Goal: Task Accomplishment & Management: Manage account settings

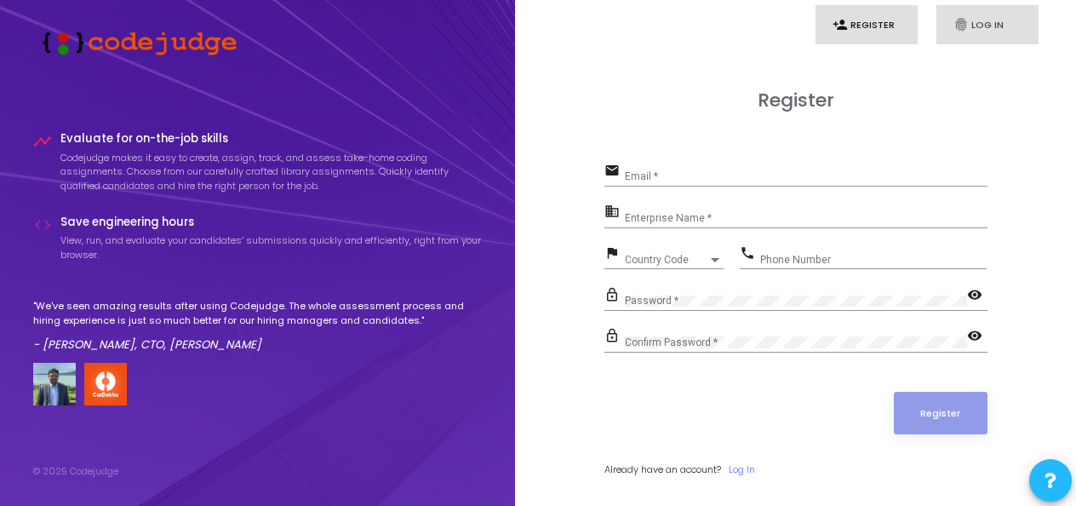
click at [985, 26] on link "fingerprint Log In" at bounding box center [988, 25] width 102 height 40
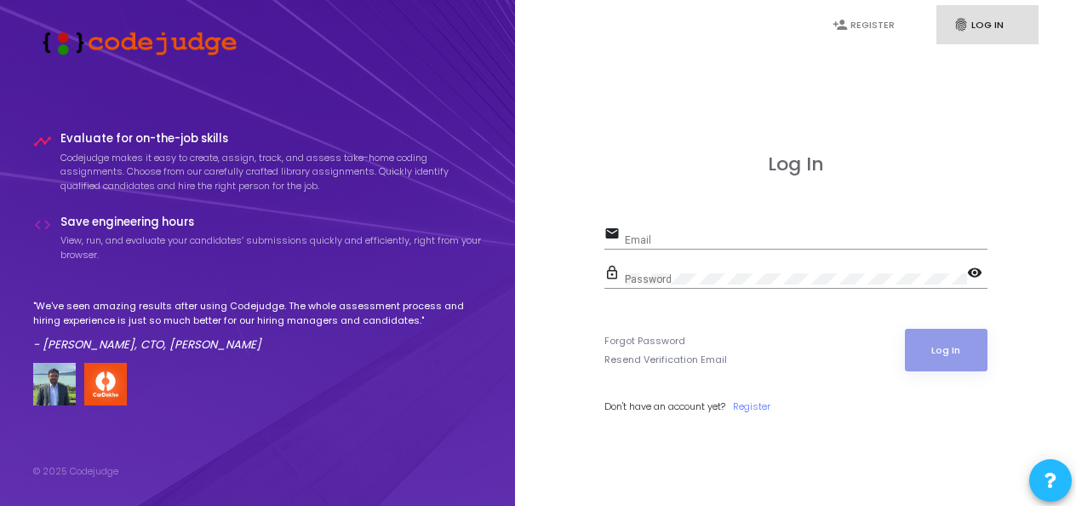
click at [792, 232] on div "Email" at bounding box center [806, 236] width 363 height 26
click at [651, 247] on div "Email" at bounding box center [806, 236] width 363 height 26
click at [846, 20] on icon "person_add" at bounding box center [840, 24] width 15 height 15
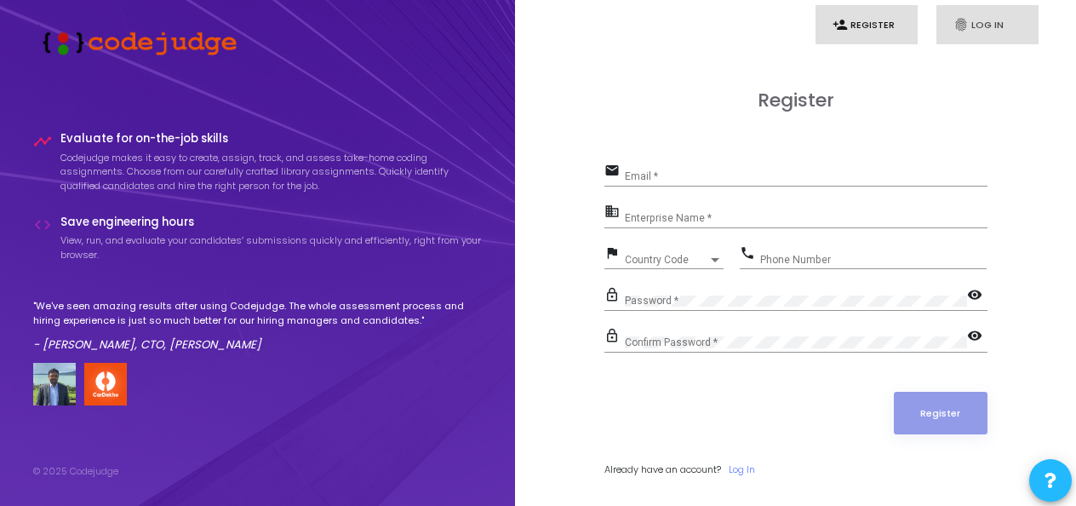
click at [1004, 20] on link "fingerprint Log In" at bounding box center [988, 25] width 102 height 40
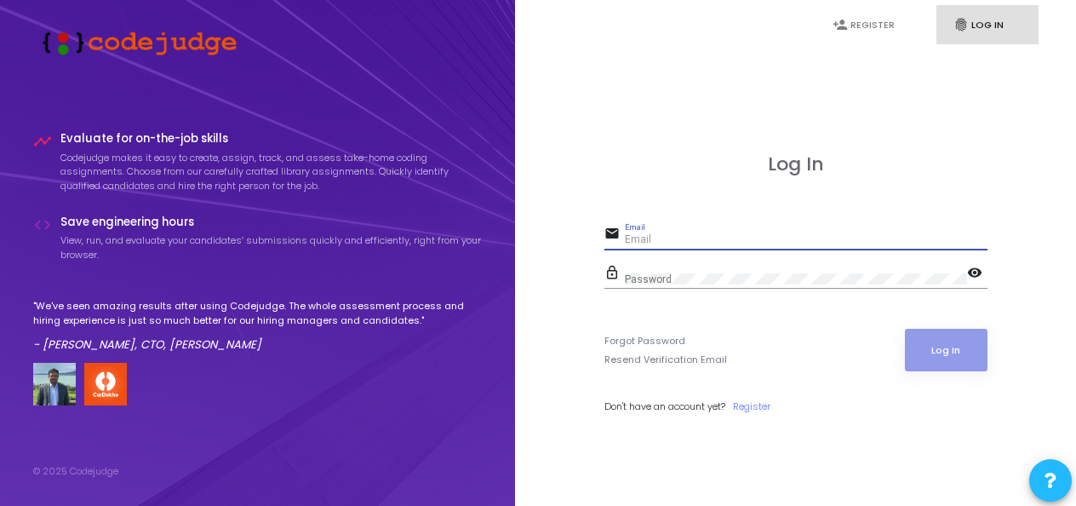
click at [706, 244] on input "Email" at bounding box center [806, 240] width 363 height 12
type input "[EMAIL_ADDRESS][DOMAIN_NAME]"
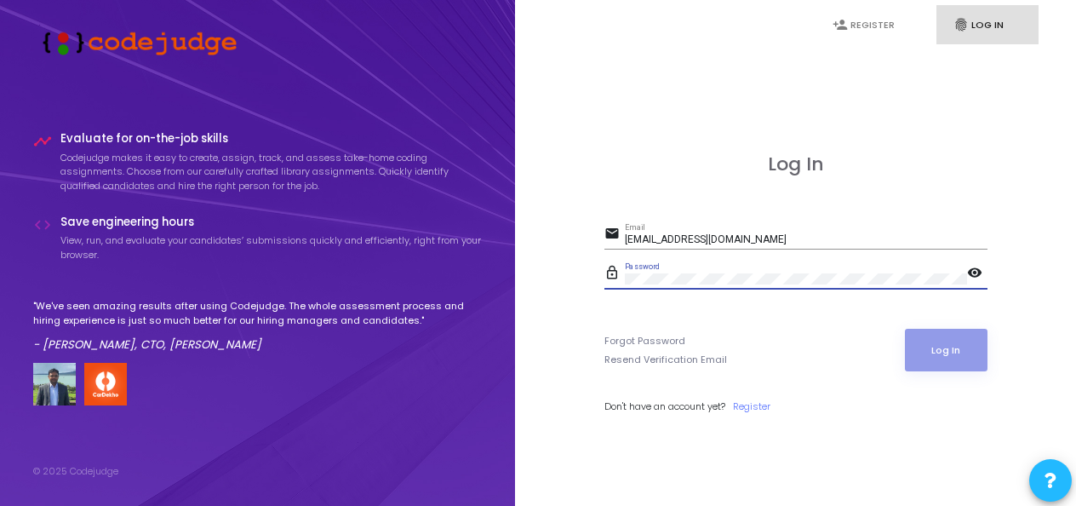
click at [677, 284] on div "Password" at bounding box center [796, 275] width 342 height 26
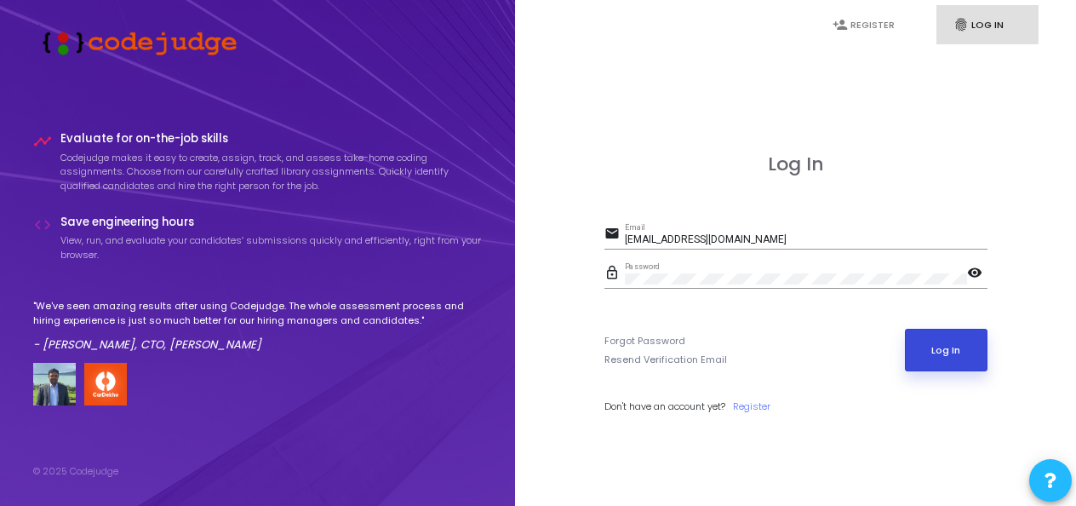
click at [930, 337] on button "Log In" at bounding box center [946, 350] width 83 height 43
click at [949, 345] on button "Log In" at bounding box center [946, 350] width 83 height 43
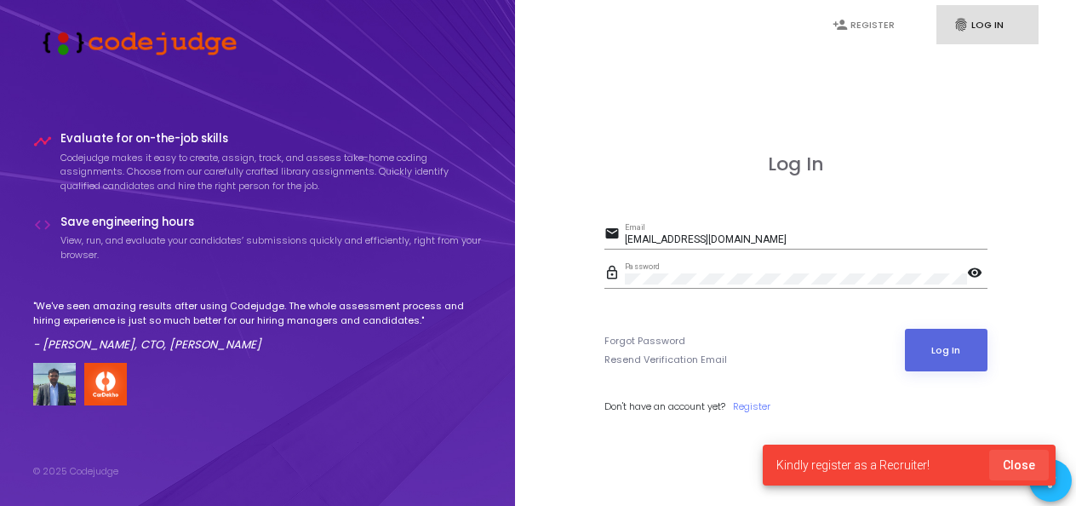
click at [1030, 461] on span "Close" at bounding box center [1019, 465] width 32 height 14
